Goal: Use online tool/utility

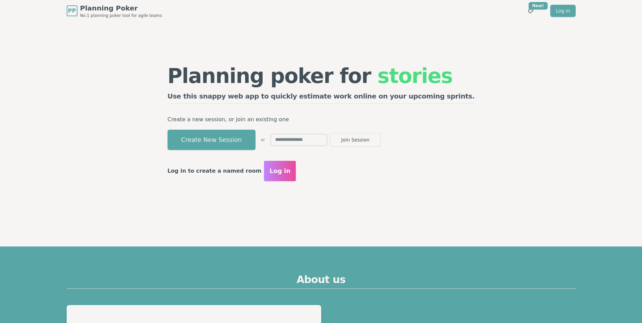
click at [291, 174] on span "Log in" at bounding box center [280, 170] width 21 height 9
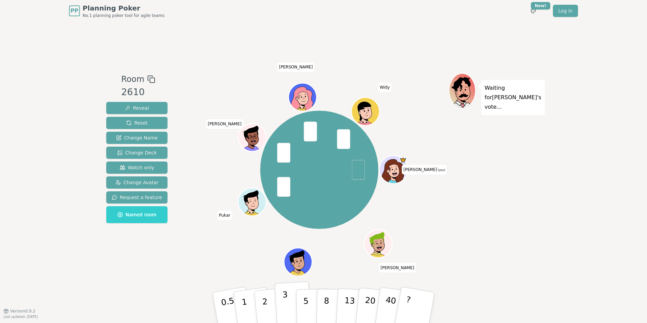
click at [288, 303] on button "3" at bounding box center [293, 307] width 37 height 53
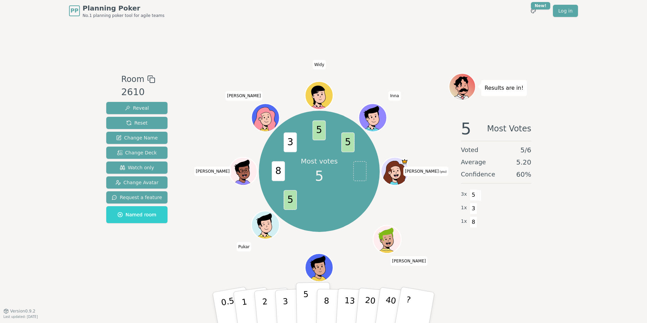
click at [301, 301] on button "5" at bounding box center [313, 307] width 35 height 51
